Goal: Entertainment & Leisure: Browse casually

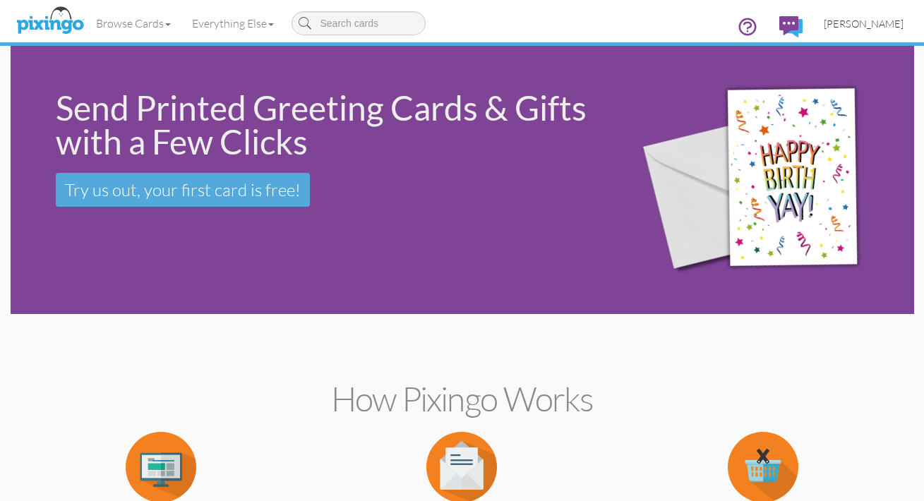
click at [850, 25] on span "[PERSON_NAME]" at bounding box center [864, 24] width 80 height 12
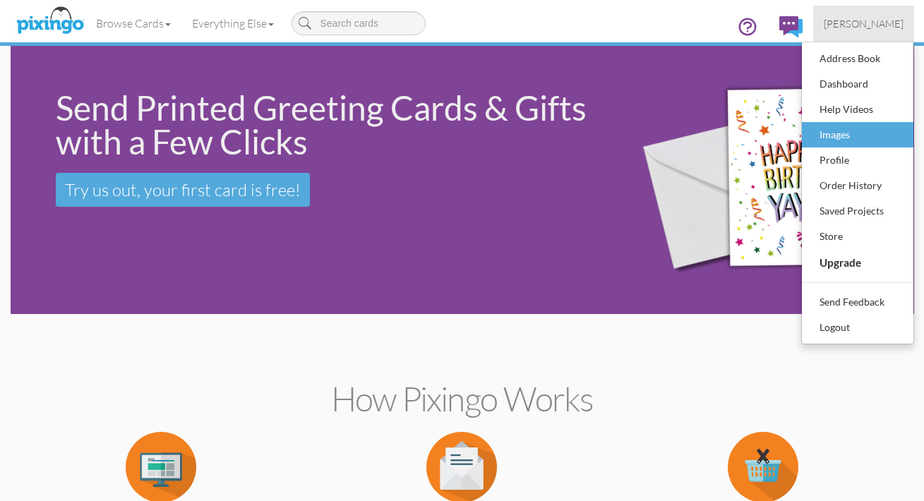
click at [832, 135] on div "Images" at bounding box center [857, 134] width 83 height 21
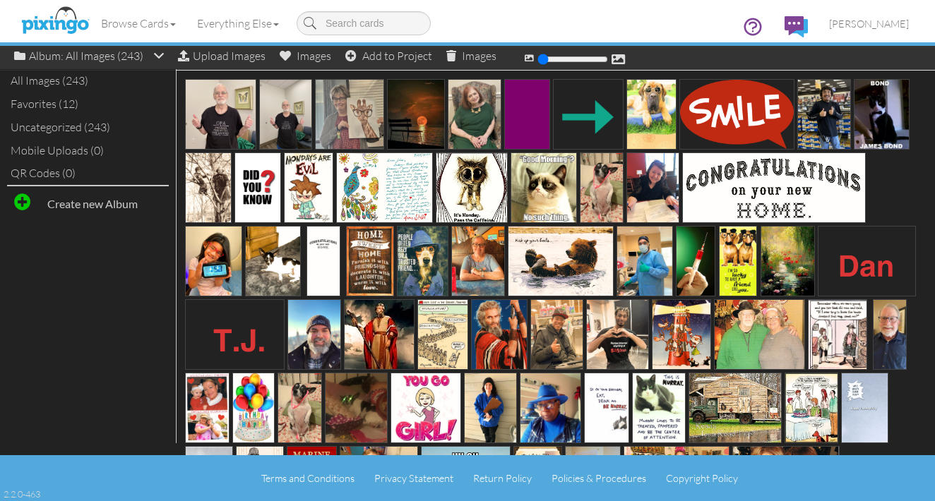
click at [206, 189] on img at bounding box center [208, 187] width 47 height 71
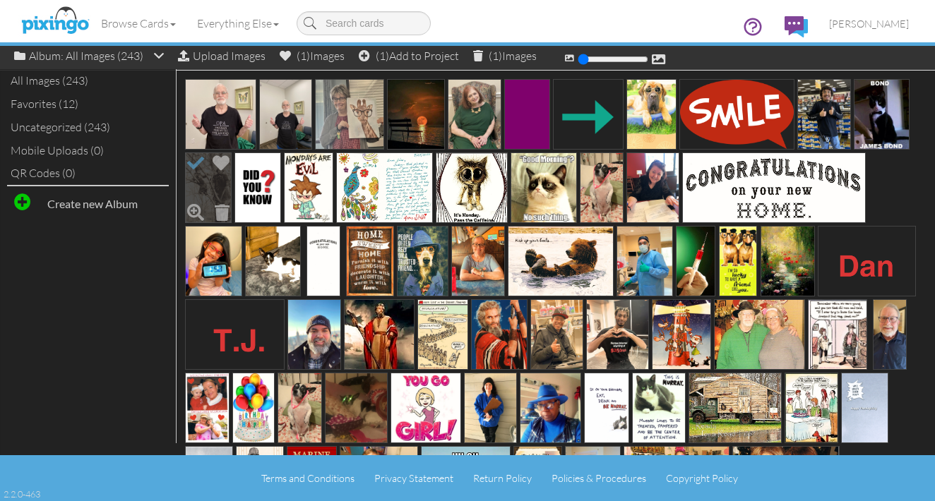
click at [206, 189] on img at bounding box center [208, 187] width 47 height 71
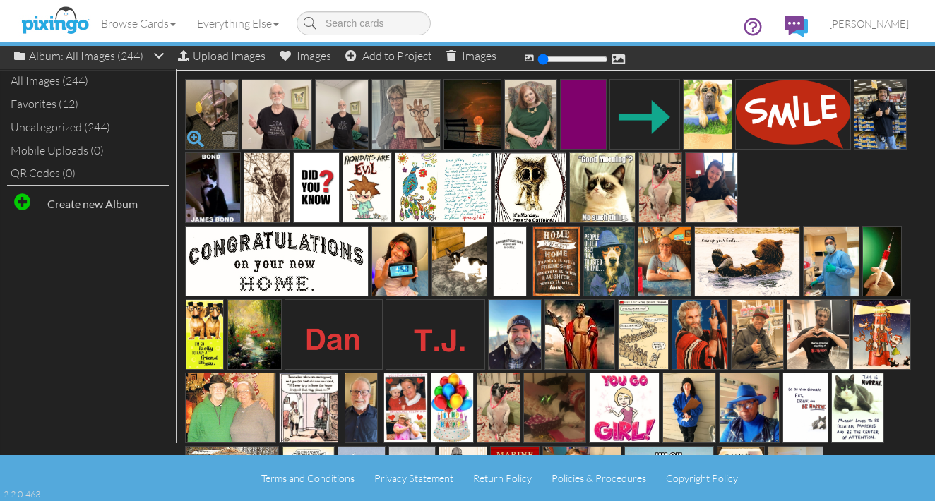
click at [191, 138] on span at bounding box center [196, 139] width 24 height 24
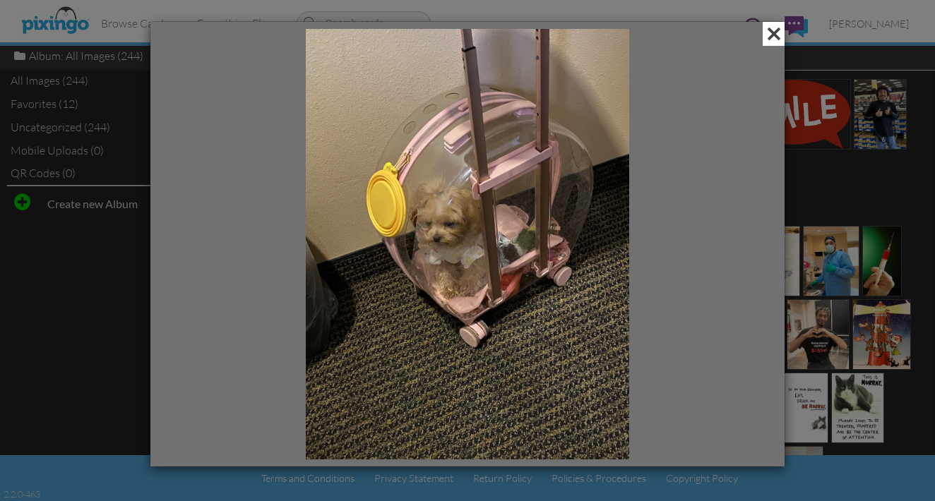
click at [774, 33] on span at bounding box center [773, 34] width 22 height 24
